Goal: Transaction & Acquisition: Purchase product/service

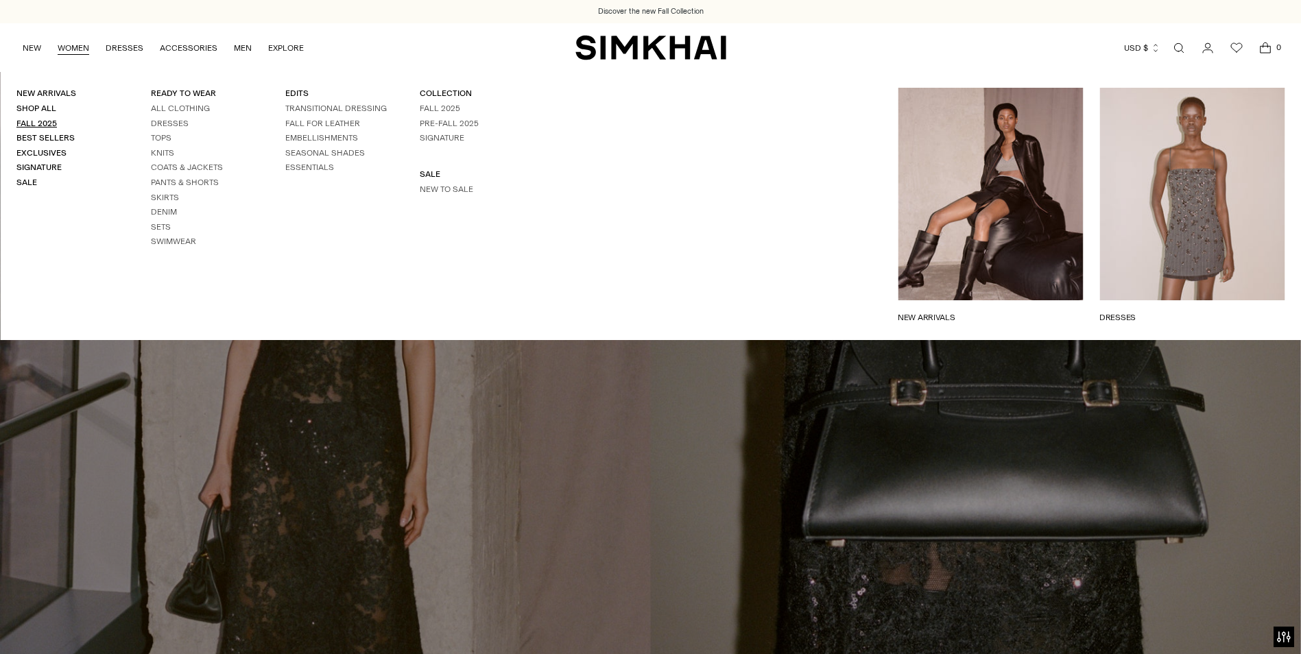
click at [44, 124] on link "Fall 2025" at bounding box center [36, 124] width 40 height 10
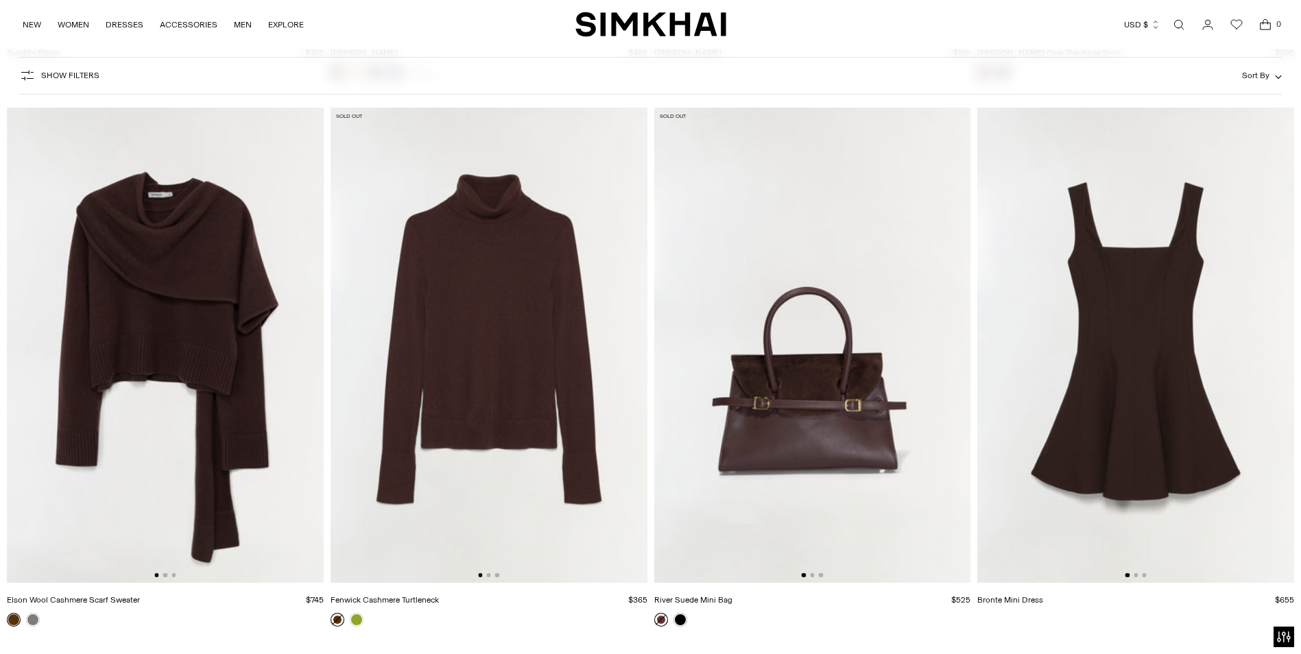
scroll to position [5074, 0]
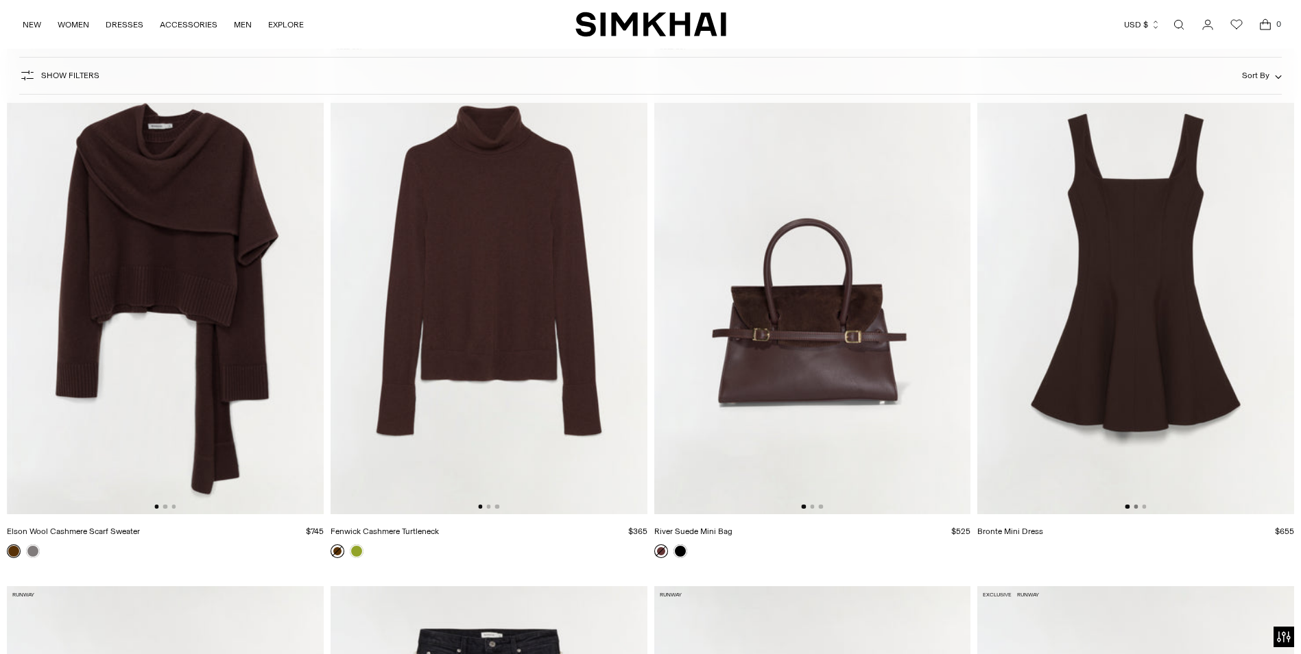
click at [1137, 507] on button "Go to slide 2" at bounding box center [1135, 507] width 4 height 4
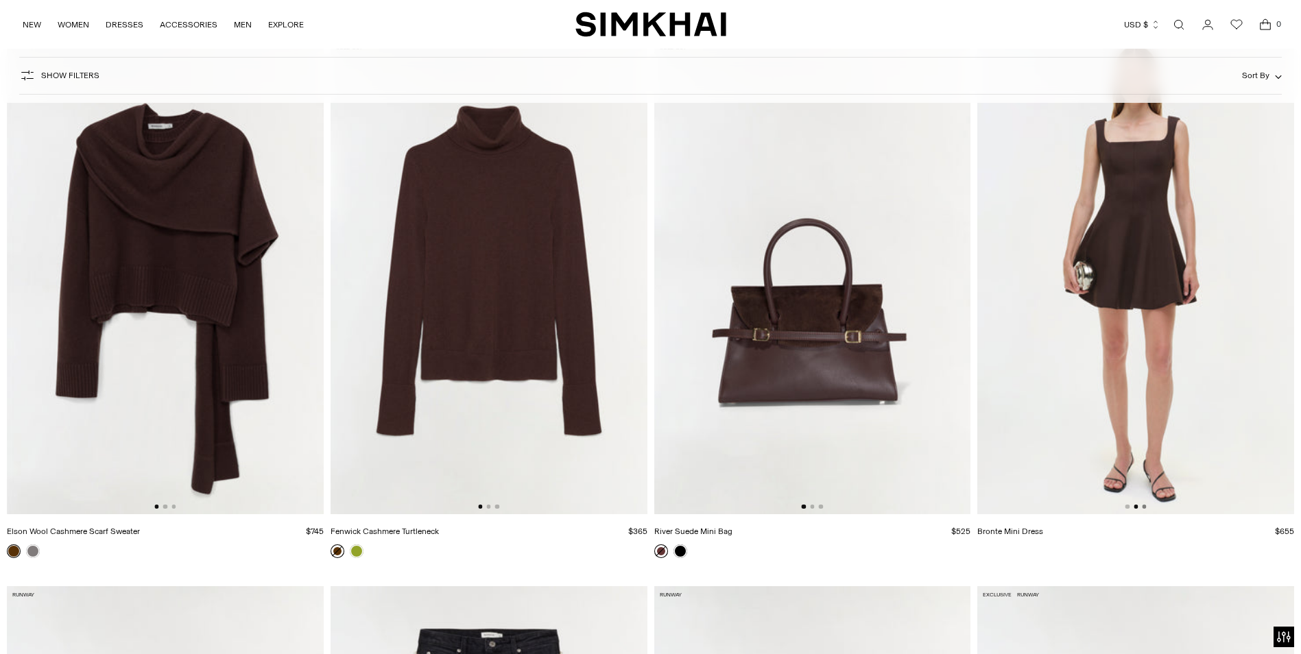
click at [1146, 507] on button "Go to slide 3" at bounding box center [1144, 507] width 4 height 4
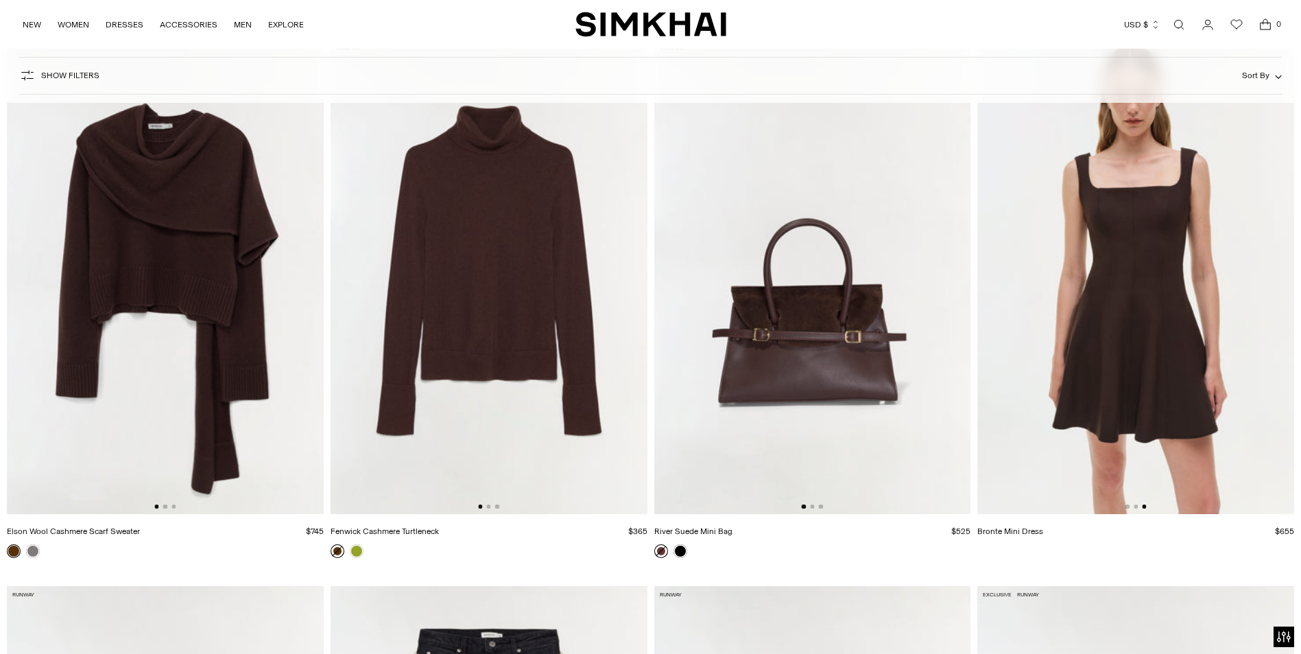
click at [1140, 371] on img at bounding box center [1136, 276] width 317 height 475
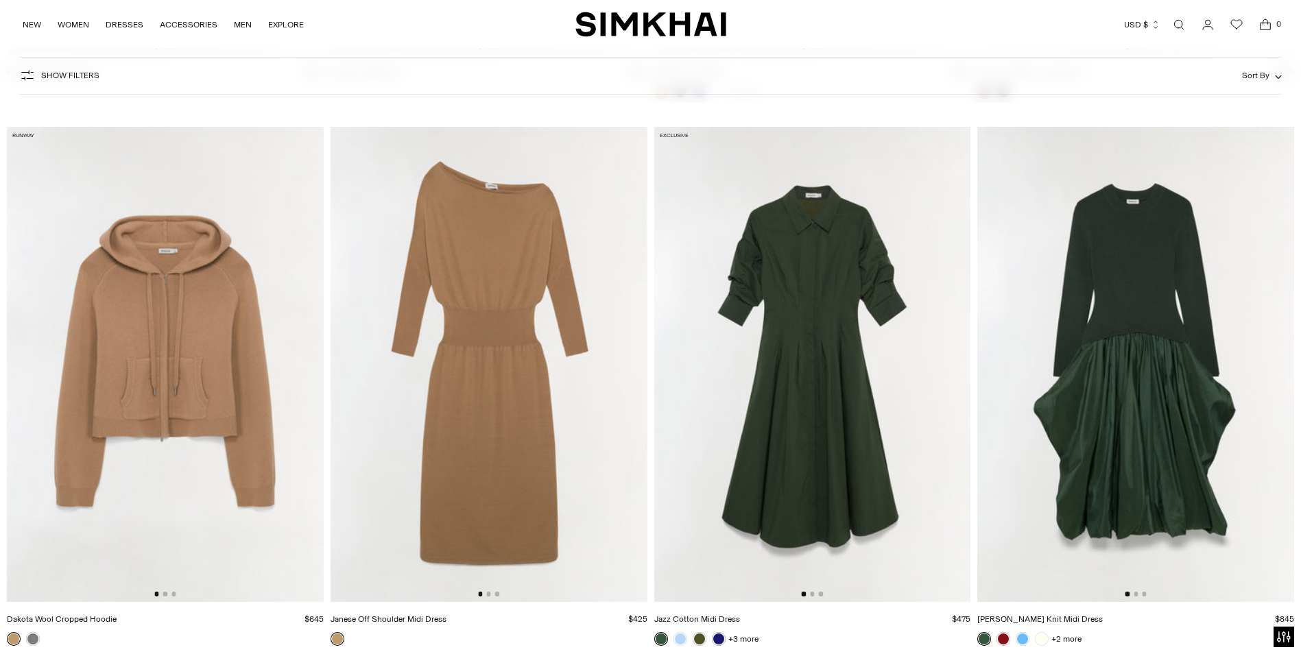
scroll to position [17142, 0]
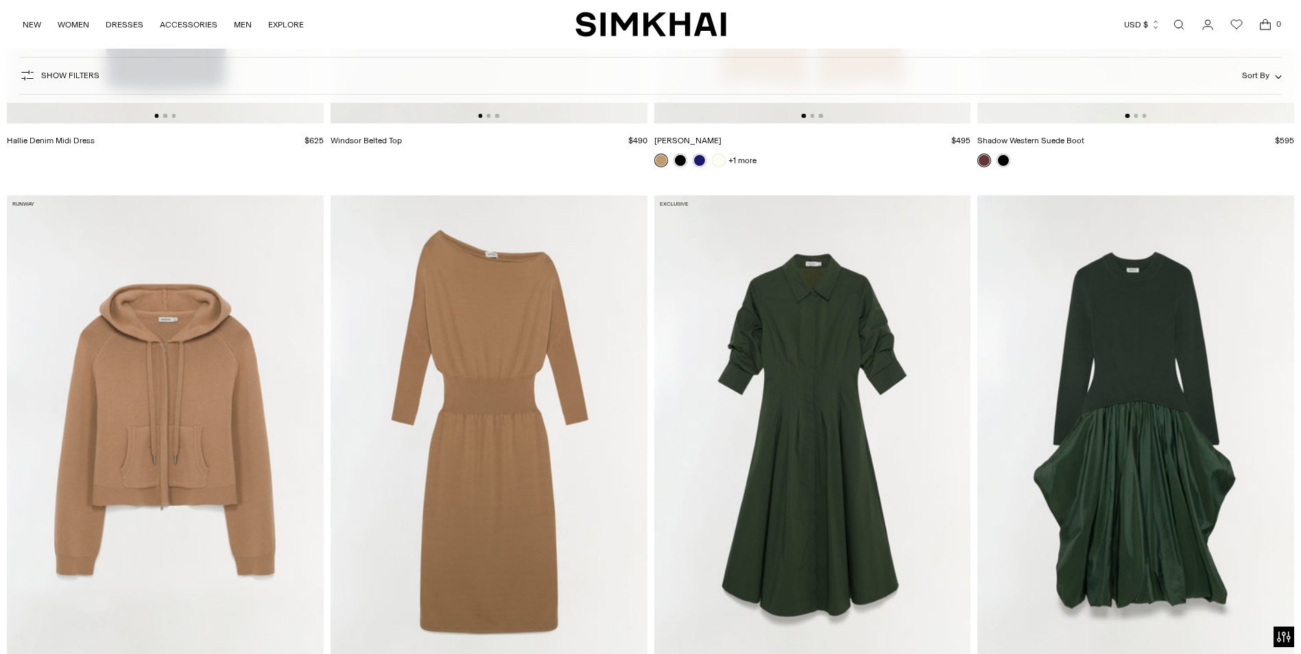
drag, startPoint x: 771, startPoint y: 292, endPoint x: 782, endPoint y: 259, distance: 34.5
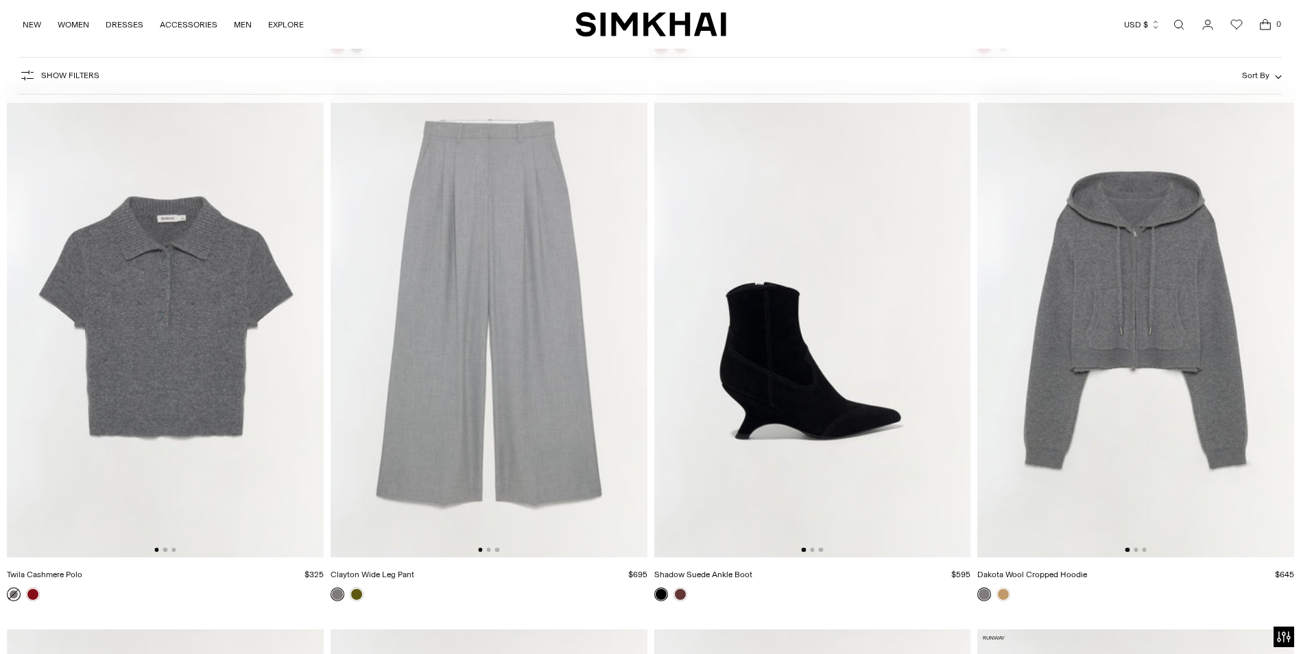
scroll to position [8639, 0]
